Goal: Book appointment/travel/reservation

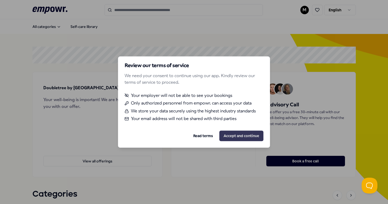
click at [239, 138] on button "Accept and continue" at bounding box center [241, 136] width 44 height 11
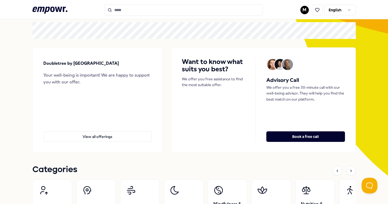
scroll to position [81, 0]
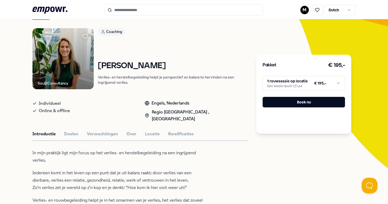
scroll to position [87, 0]
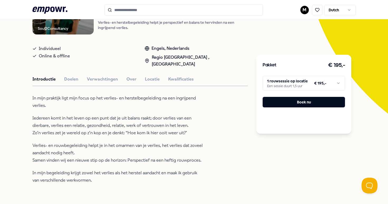
click at [323, 81] on html ".empowr-logo_svg__cls-1{fill:#03032f} M Dutch Alle categorieën Self-care librar…" at bounding box center [194, 102] width 388 height 204
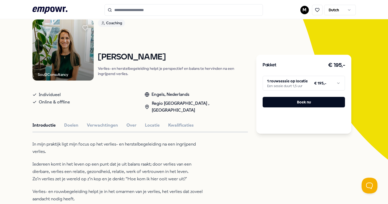
scroll to position [38, 0]
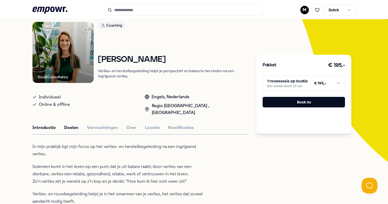
click at [70, 124] on button "Doelen" at bounding box center [71, 127] width 14 height 7
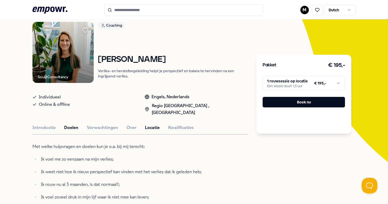
click at [148, 124] on button "Locatie" at bounding box center [152, 127] width 15 height 7
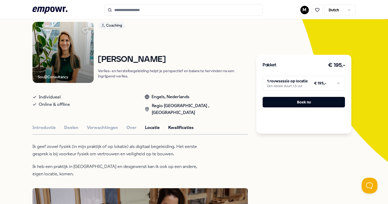
click at [180, 124] on button "Kwalificaties" at bounding box center [181, 127] width 26 height 7
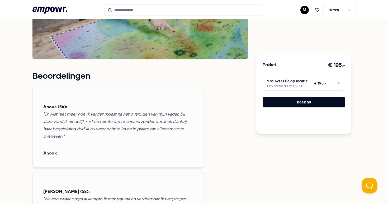
scroll to position [0, 0]
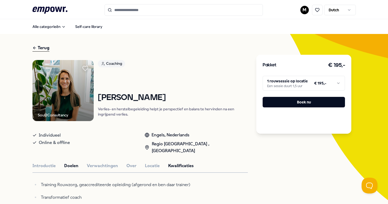
click at [69, 163] on button "Doelen" at bounding box center [71, 166] width 14 height 7
click at [97, 163] on button "Verwachtingen" at bounding box center [102, 166] width 31 height 7
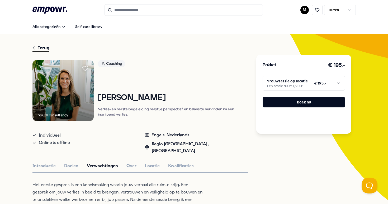
scroll to position [34, 0]
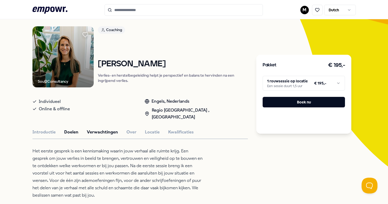
click at [70, 129] on button "Doelen" at bounding box center [71, 132] width 14 height 7
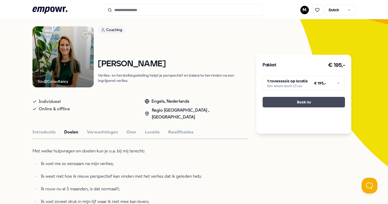
click at [295, 103] on button "Boek nu" at bounding box center [303, 102] width 82 height 11
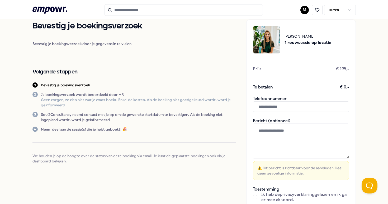
scroll to position [12, 0]
click at [281, 102] on input "text" at bounding box center [301, 107] width 96 height 11
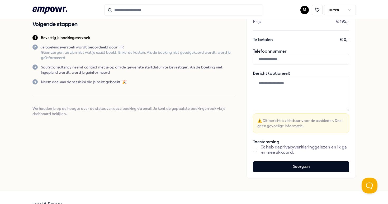
scroll to position [14, 0]
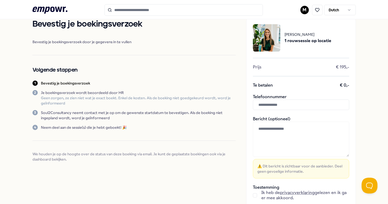
click at [278, 101] on input "text" at bounding box center [301, 105] width 96 height 11
type input "**********"
click at [284, 126] on textarea at bounding box center [301, 139] width 96 height 35
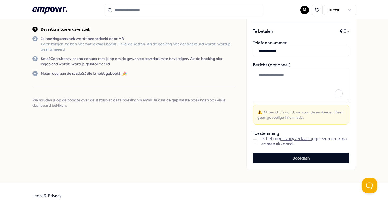
click at [273, 145] on span "Ik heb de privacyverklaring gelezen en ik ga er mee akkoord." at bounding box center [305, 141] width 88 height 11
click at [251, 138] on div "**********" at bounding box center [300, 67] width 109 height 207
click at [253, 140] on button "button" at bounding box center [255, 142] width 4 height 4
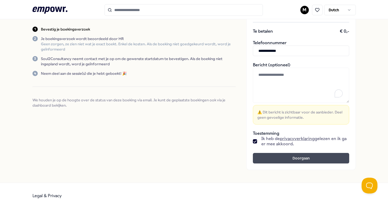
click at [270, 161] on button "Doorgaan" at bounding box center [301, 158] width 96 height 11
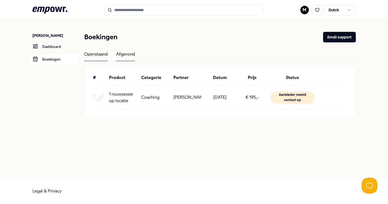
click at [122, 53] on div "Afgerond" at bounding box center [125, 56] width 19 height 10
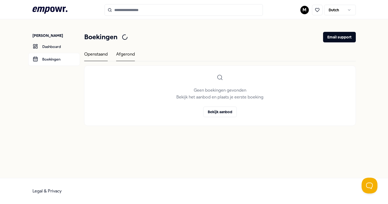
click at [102, 53] on div "Openstaand" at bounding box center [95, 56] width 23 height 10
